Goal: Check status: Check status

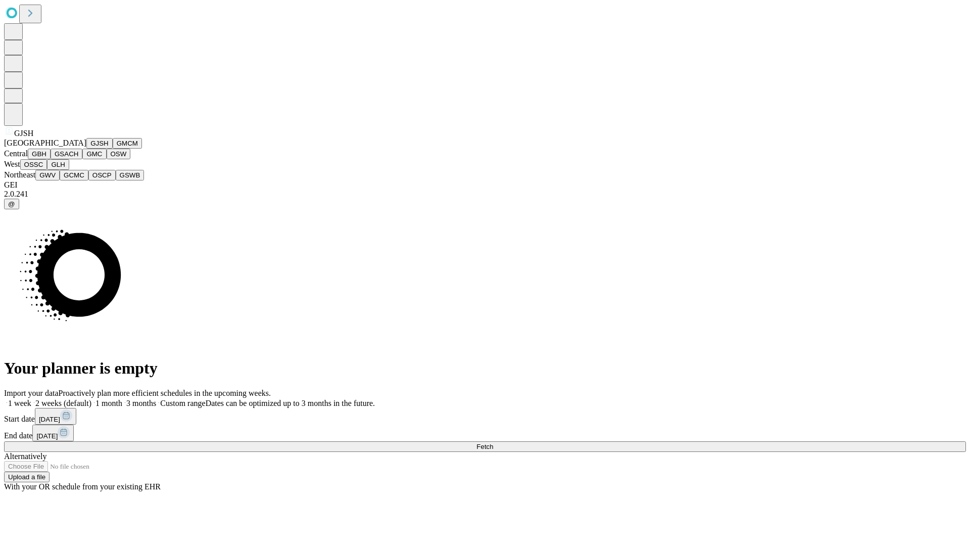
click at [86, 149] on button "GJSH" at bounding box center [99, 143] width 26 height 11
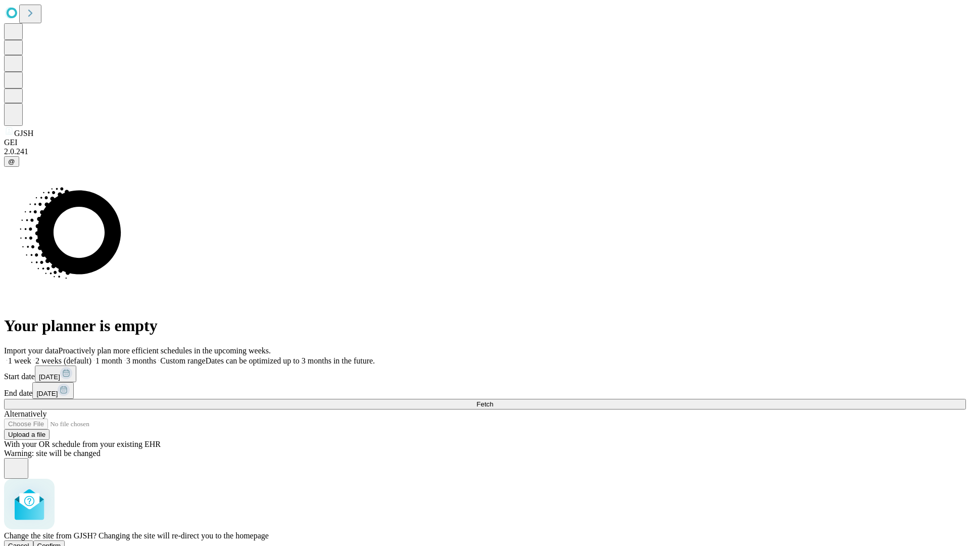
click at [61, 542] on span "Confirm" at bounding box center [49, 546] width 24 height 8
click at [31, 356] on label "1 week" at bounding box center [17, 360] width 27 height 9
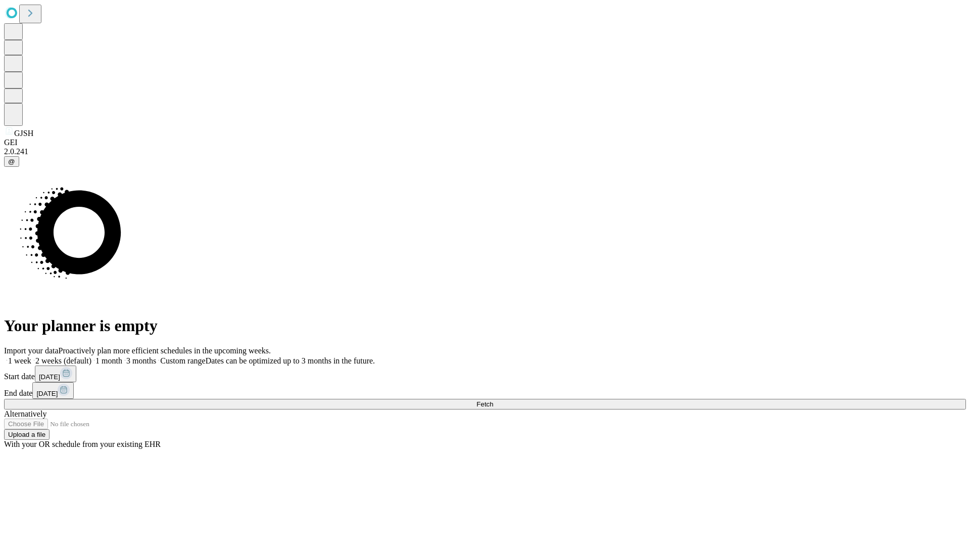
click at [493, 400] on span "Fetch" at bounding box center [485, 404] width 17 height 8
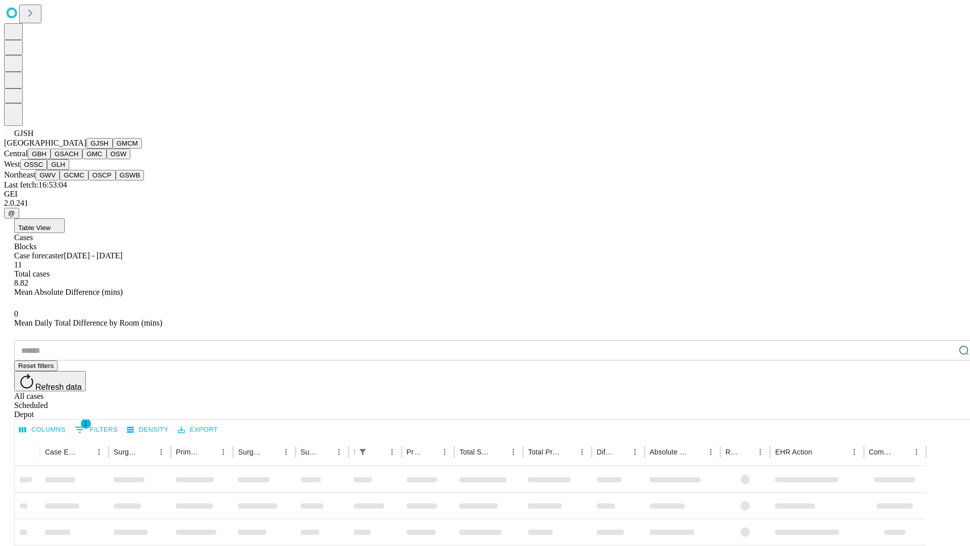
click at [113, 149] on button "GMCM" at bounding box center [127, 143] width 29 height 11
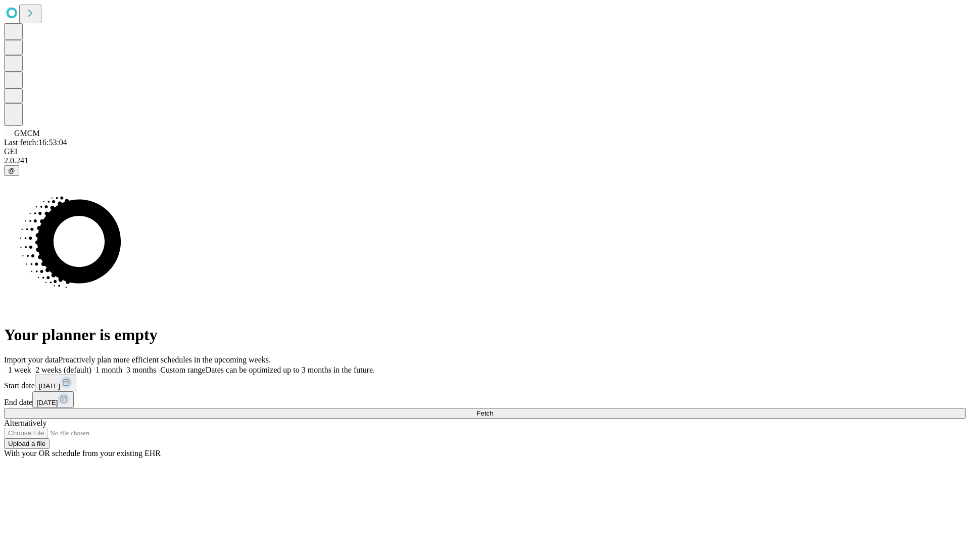
click at [31, 365] on label "1 week" at bounding box center [17, 369] width 27 height 9
click at [493, 409] on span "Fetch" at bounding box center [485, 413] width 17 height 8
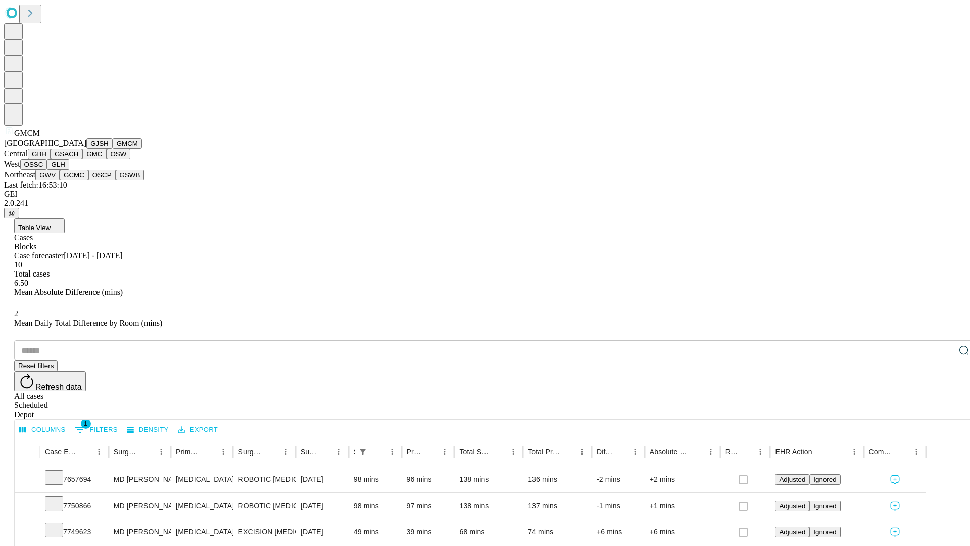
click at [51, 159] on button "GBH" at bounding box center [39, 154] width 23 height 11
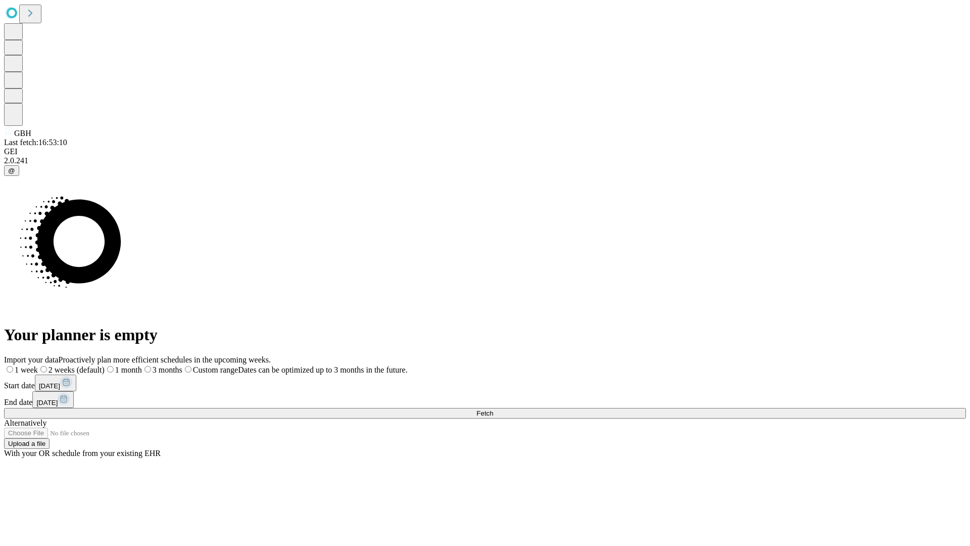
click at [38, 365] on label "1 week" at bounding box center [21, 369] width 34 height 9
click at [493, 409] on span "Fetch" at bounding box center [485, 413] width 17 height 8
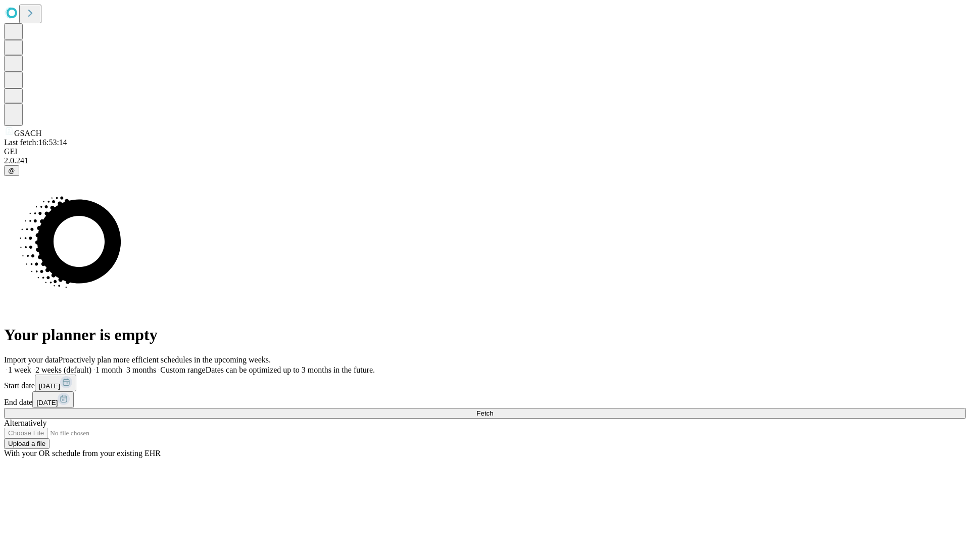
click at [493, 409] on span "Fetch" at bounding box center [485, 413] width 17 height 8
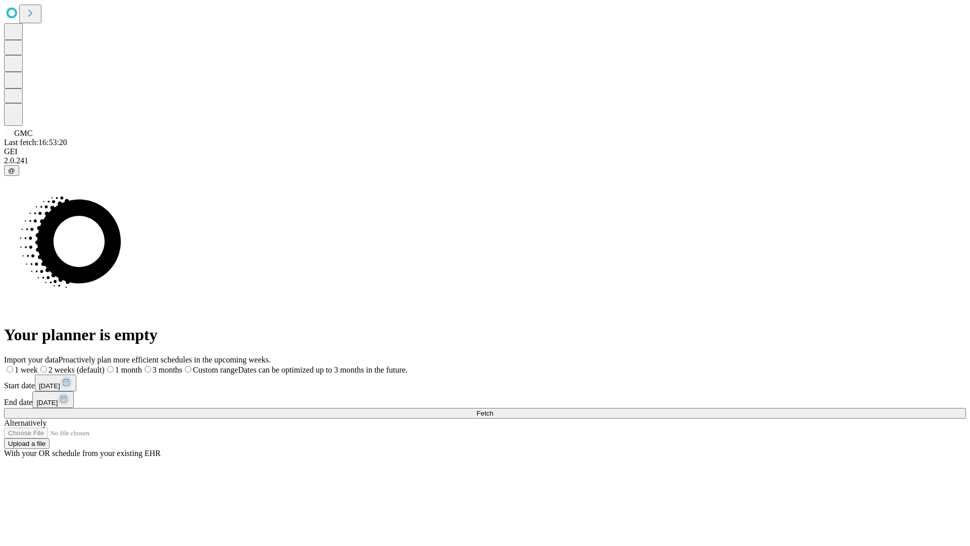
click at [38, 365] on label "1 week" at bounding box center [21, 369] width 34 height 9
click at [493, 409] on span "Fetch" at bounding box center [485, 413] width 17 height 8
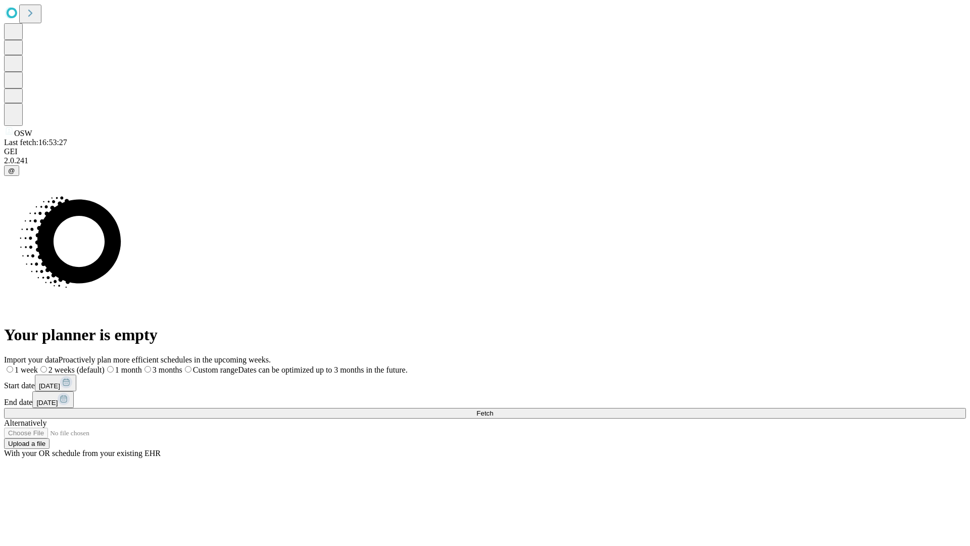
click at [493, 409] on span "Fetch" at bounding box center [485, 413] width 17 height 8
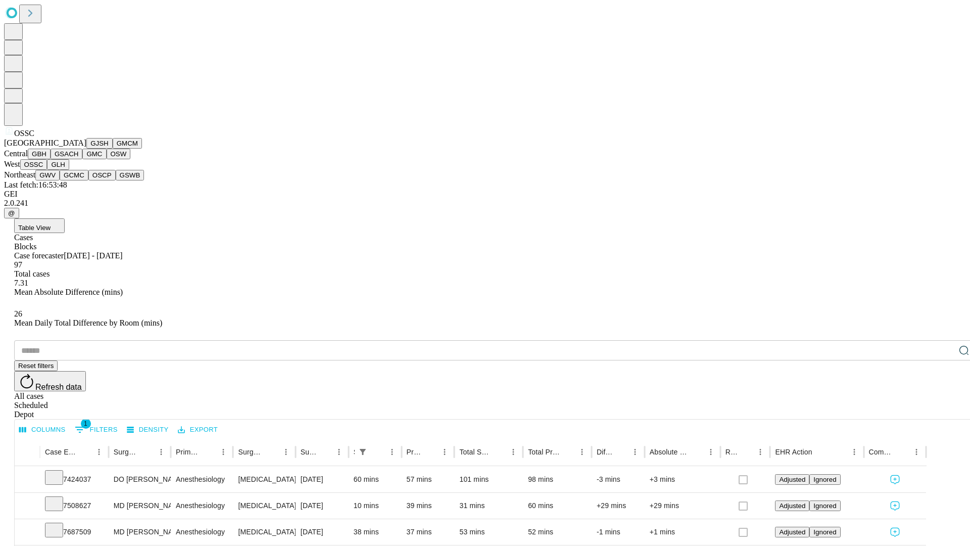
click at [69, 170] on button "GLH" at bounding box center [58, 164] width 22 height 11
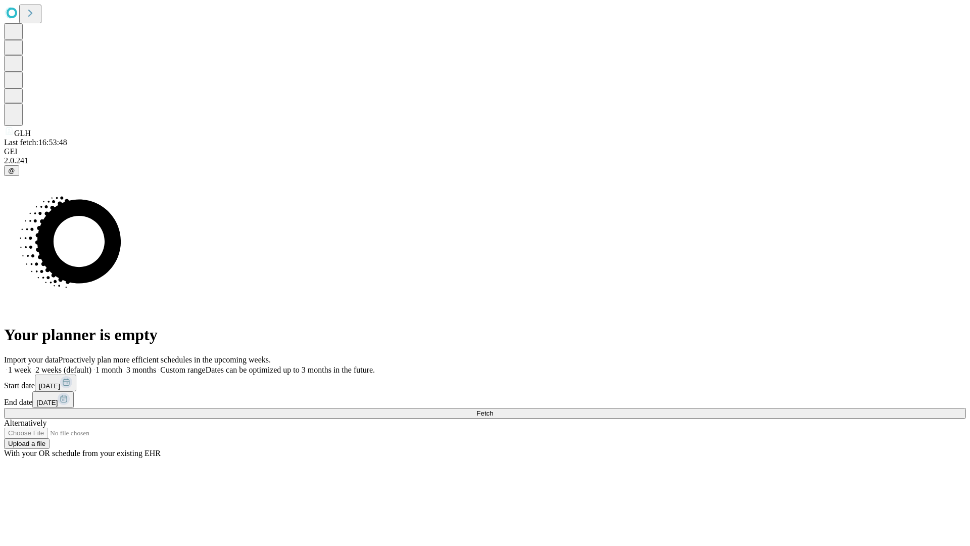
click at [31, 365] on label "1 week" at bounding box center [17, 369] width 27 height 9
click at [493, 409] on span "Fetch" at bounding box center [485, 413] width 17 height 8
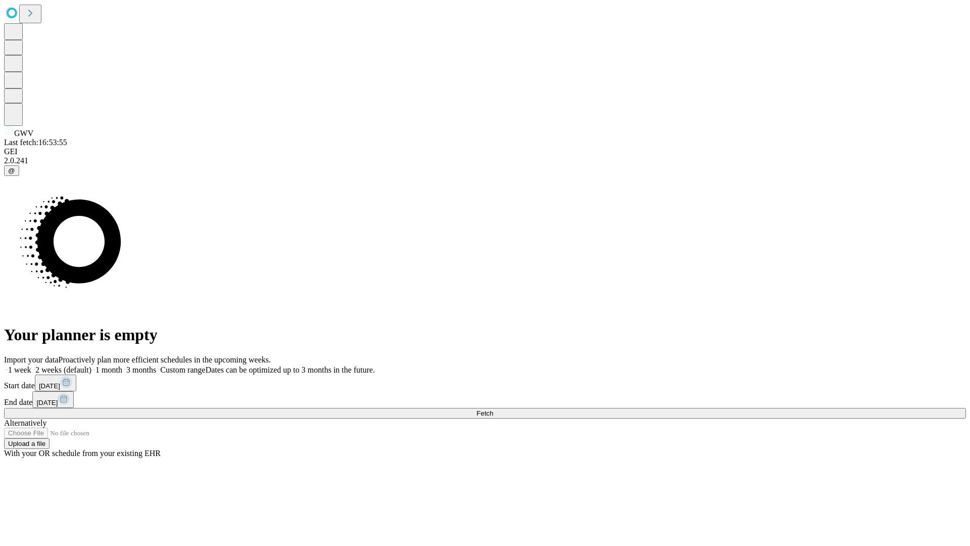
click at [31, 365] on label "1 week" at bounding box center [17, 369] width 27 height 9
click at [493, 409] on span "Fetch" at bounding box center [485, 413] width 17 height 8
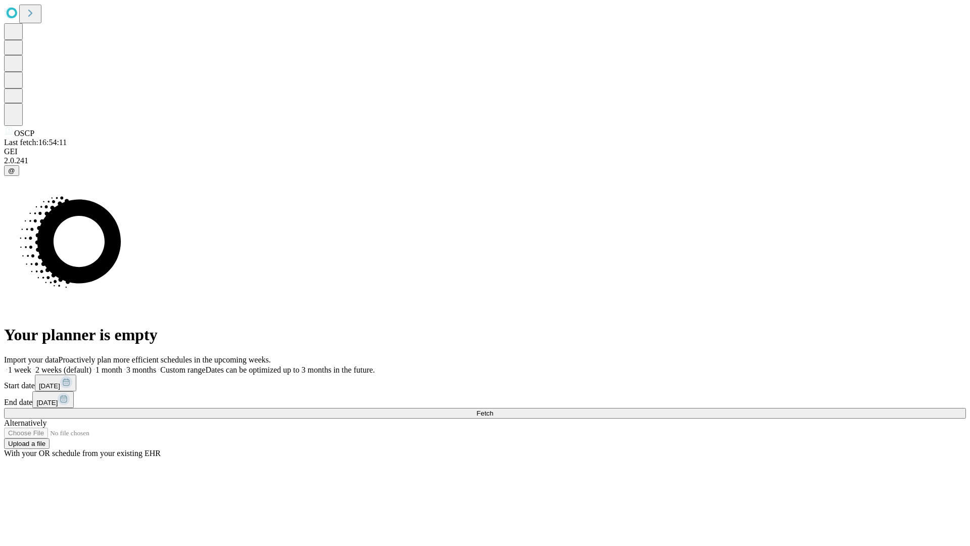
click at [493, 409] on span "Fetch" at bounding box center [485, 413] width 17 height 8
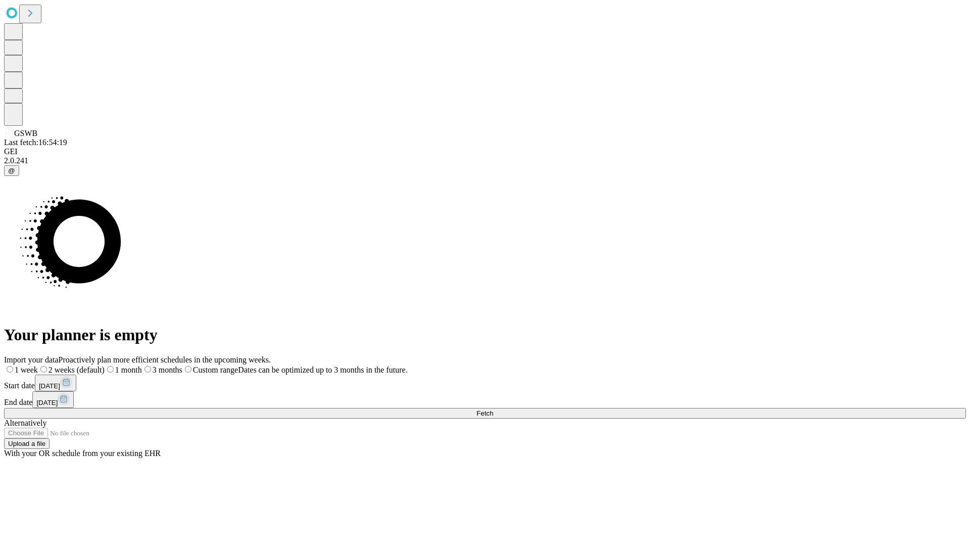
click at [38, 365] on label "1 week" at bounding box center [21, 369] width 34 height 9
click at [493, 409] on span "Fetch" at bounding box center [485, 413] width 17 height 8
